Goal: Task Accomplishment & Management: Complete application form

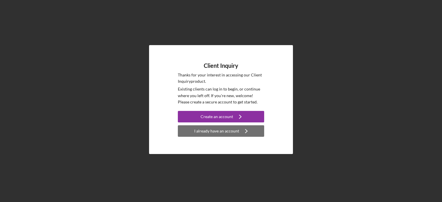
click at [215, 132] on div "I already have an account" at bounding box center [216, 132] width 45 height 12
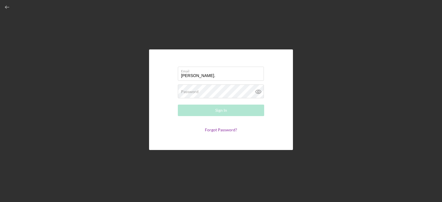
type input "[PERSON_NAME][EMAIL_ADDRESS][DOMAIN_NAME]"
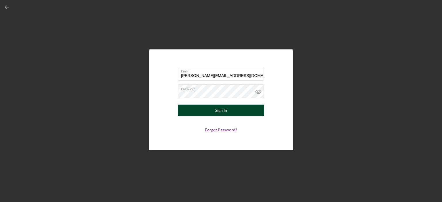
click at [215, 112] on button "Sign In" at bounding box center [221, 111] width 86 height 12
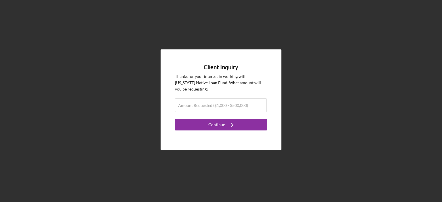
click at [95, 107] on div "Client Inquiry Thanks for your interest in working with [US_STATE] Native Loan …" at bounding box center [221, 100] width 437 height 200
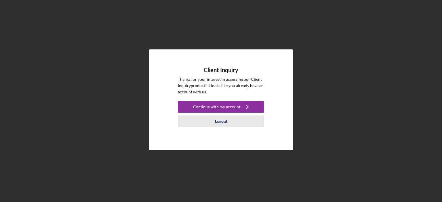
click at [222, 123] on div "Logout" at bounding box center [221, 122] width 12 height 12
